Goal: Check status: Check status

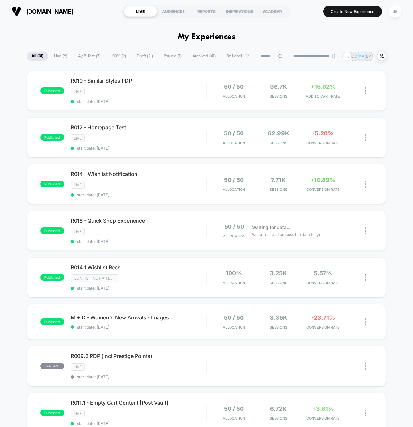
click at [52, 56] on span "Live ( 9 )" at bounding box center [60, 56] width 23 height 9
click at [159, 185] on div "LIVE" at bounding box center [139, 184] width 136 height 7
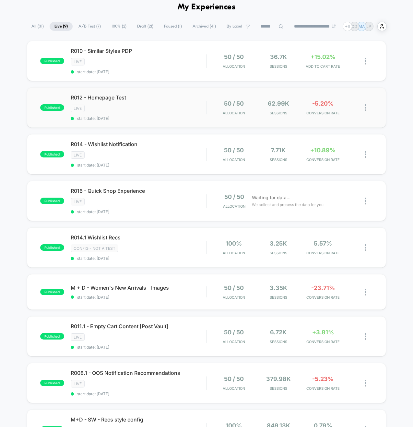
scroll to position [29, 0]
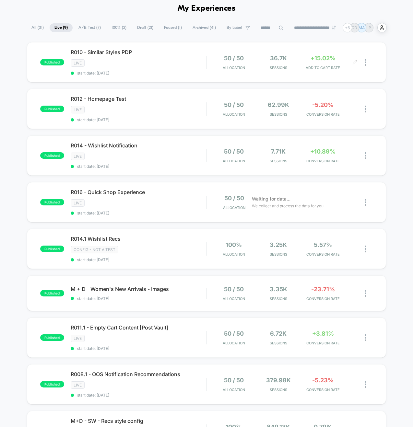
click at [364, 58] on div at bounding box center [364, 62] width 18 height 15
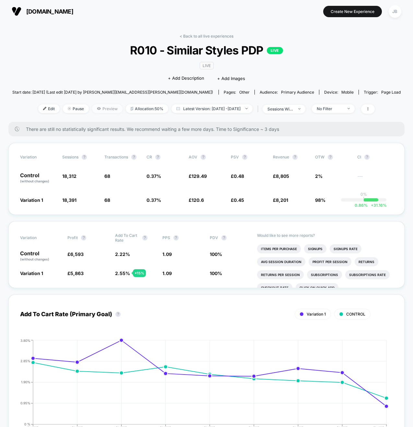
click at [97, 109] on span "Preview" at bounding box center [107, 108] width 30 height 9
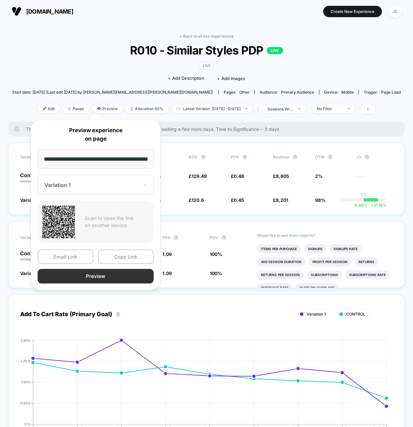
click at [112, 274] on button "Preview" at bounding box center [96, 276] width 116 height 15
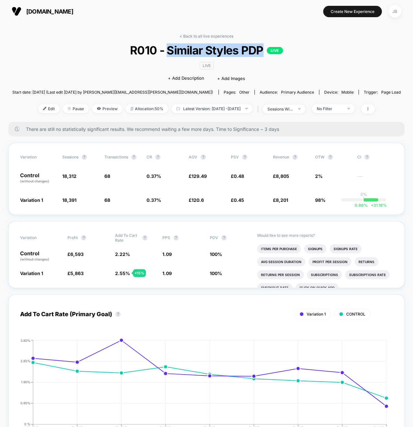
drag, startPoint x: 168, startPoint y: 52, endPoint x: 263, endPoint y: 49, distance: 95.4
click at [263, 49] on span "R010 - Similar Styles PDP LIVE" at bounding box center [207, 50] width 350 height 14
click at [188, 36] on link "< Back to all live experiences" at bounding box center [207, 36] width 54 height 5
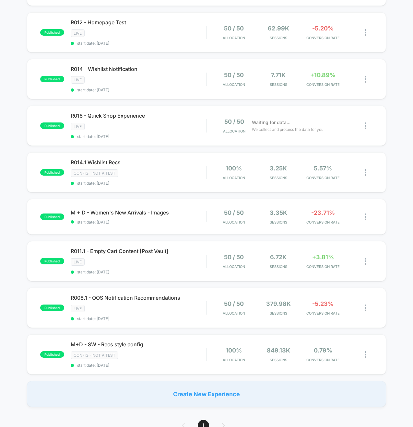
scroll to position [106, 0]
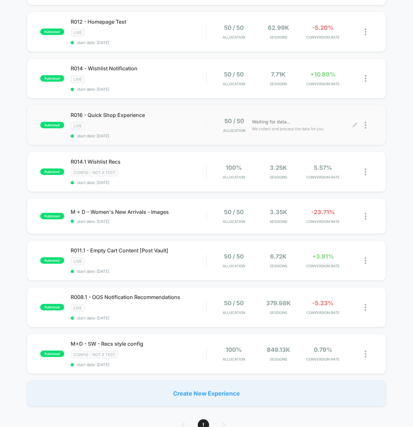
click at [208, 122] on div "50 / 50 Allocation Waiting for data... We collect and process the data for you" at bounding box center [290, 125] width 166 height 15
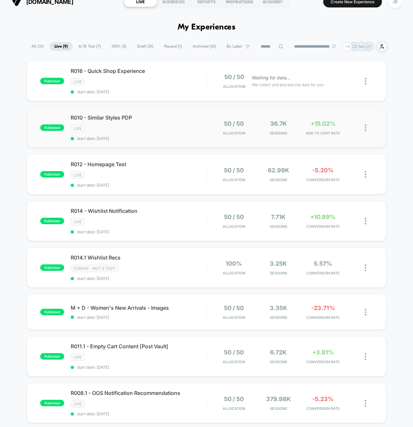
scroll to position [3, 0]
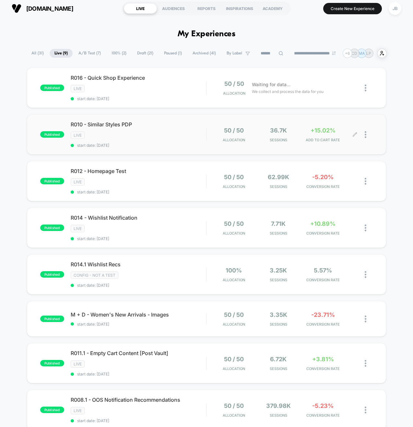
click at [363, 132] on div at bounding box center [364, 134] width 18 height 15
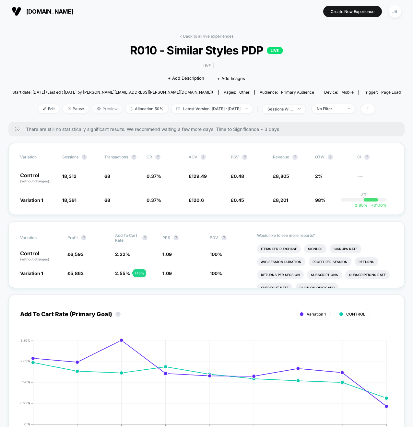
click at [93, 110] on span "Preview" at bounding box center [107, 108] width 30 height 9
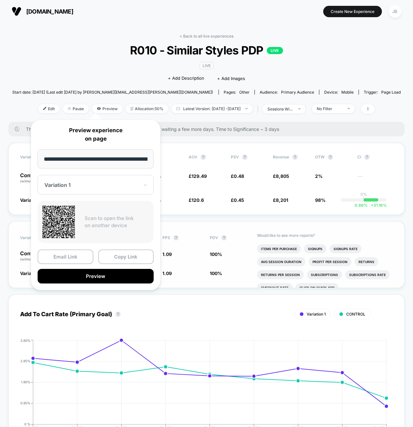
click at [116, 277] on button "Preview" at bounding box center [96, 276] width 116 height 15
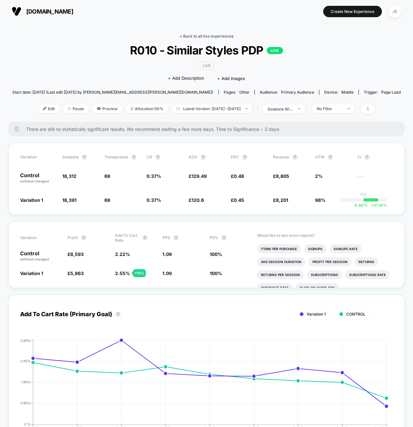
click at [204, 38] on link "< Back to all live experiences" at bounding box center [207, 36] width 54 height 5
